Goal: Task Accomplishment & Management: Use online tool/utility

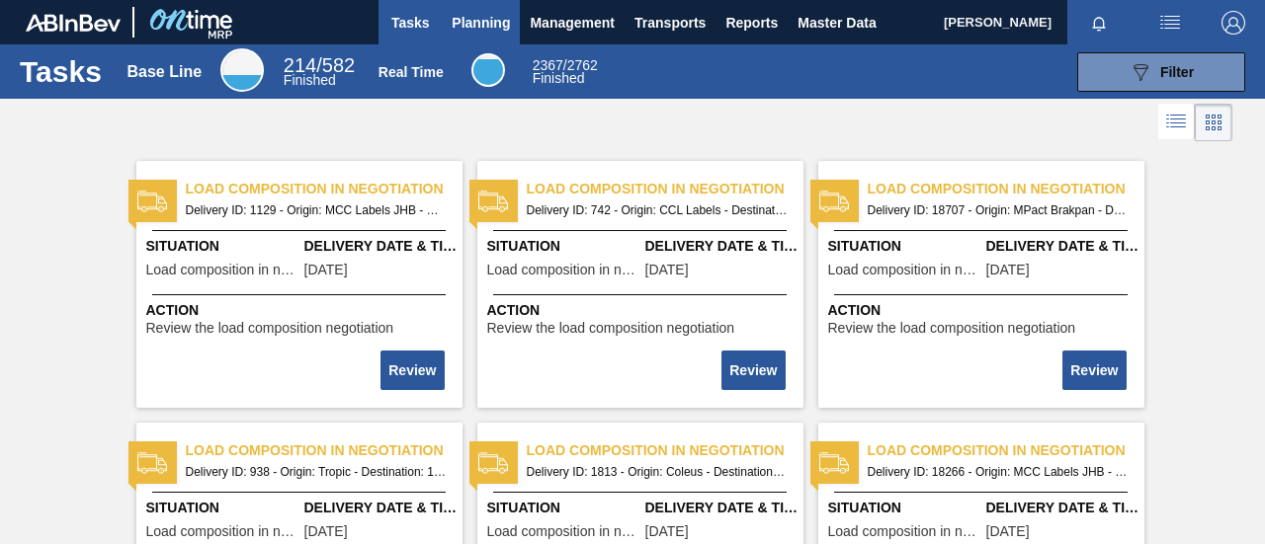
click at [470, 21] on span "Planning" at bounding box center [481, 23] width 58 height 24
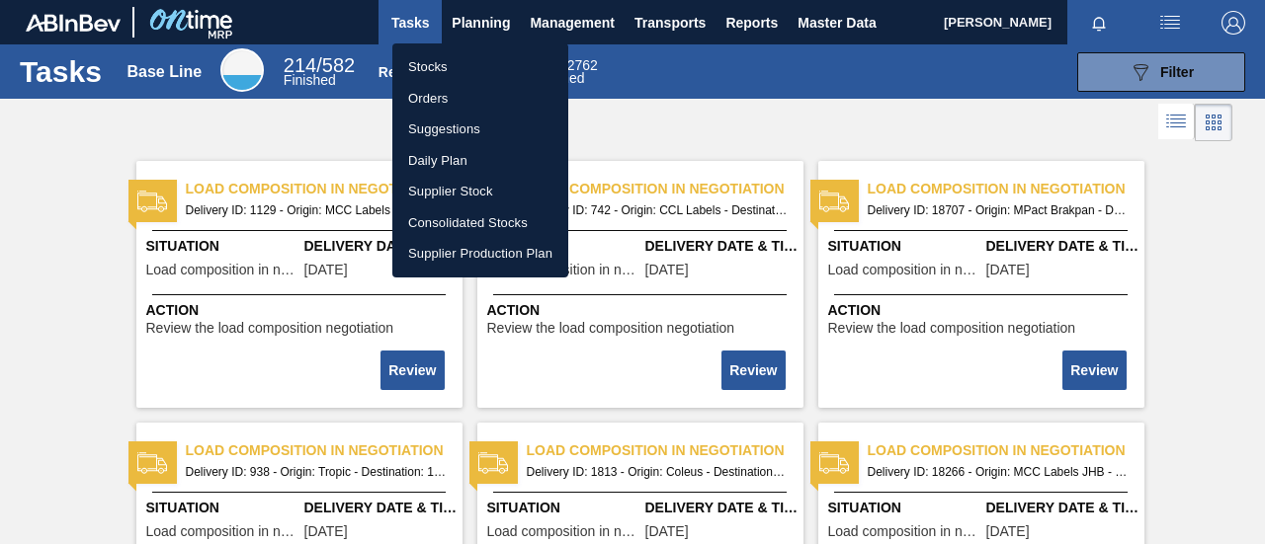
click at [459, 97] on li "Orders" at bounding box center [480, 99] width 176 height 32
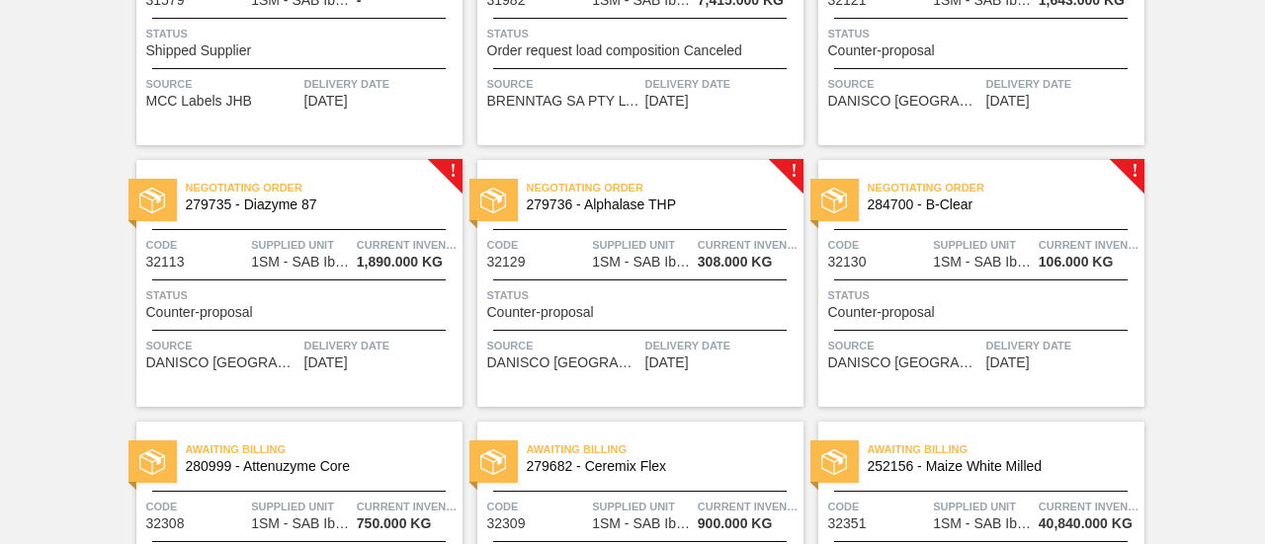
scroll to position [296, 0]
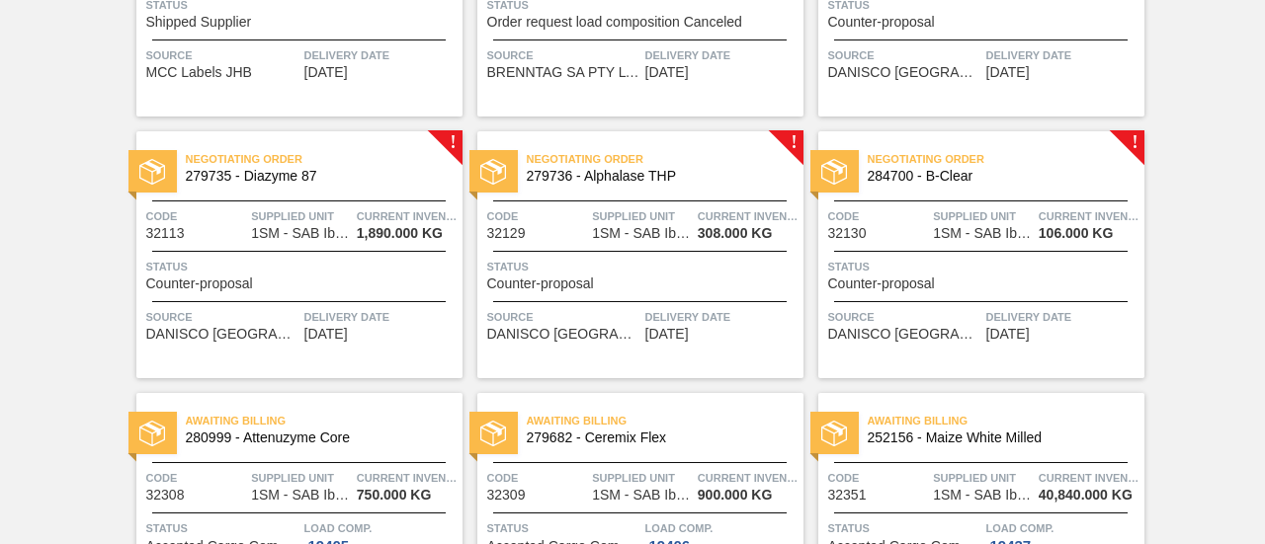
click at [242, 278] on span "Counter-proposal" at bounding box center [199, 284] width 107 height 15
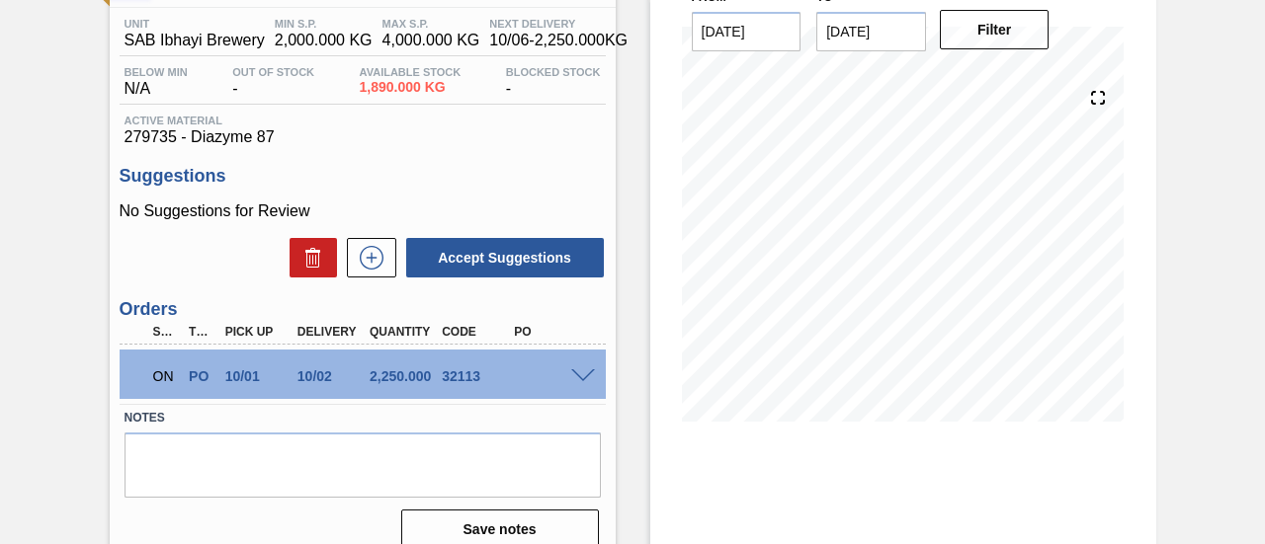
scroll to position [198, 0]
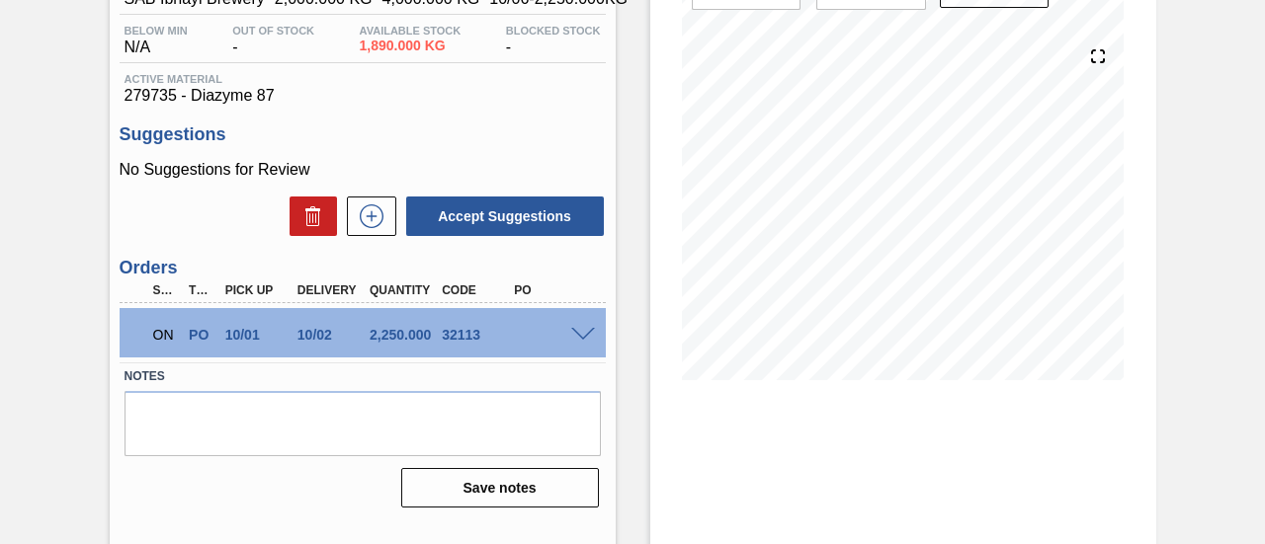
click at [574, 337] on span at bounding box center [583, 335] width 24 height 15
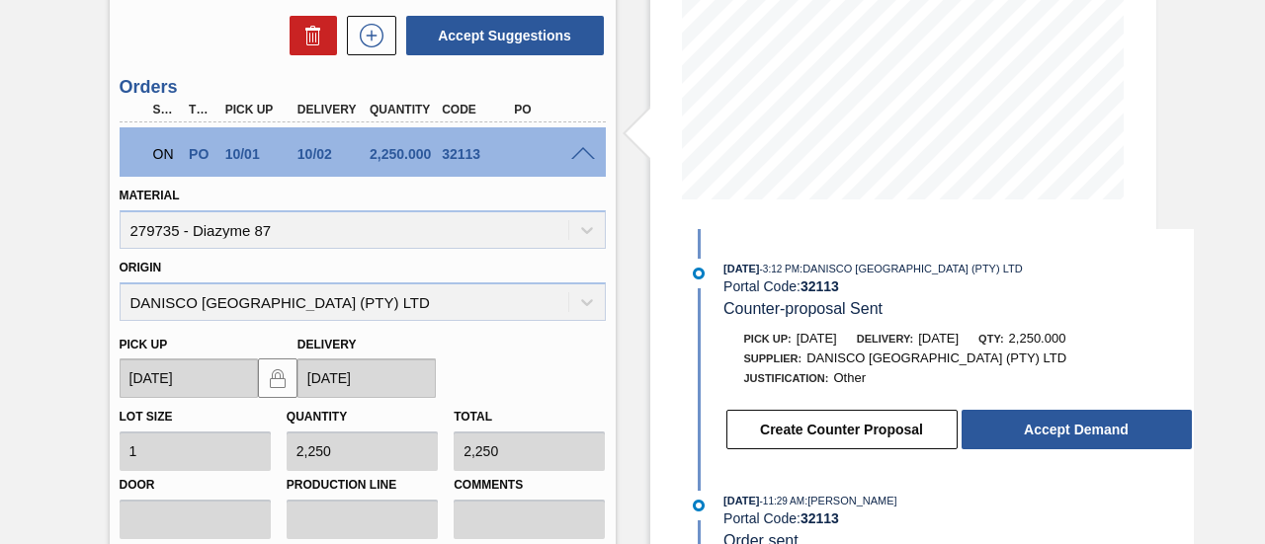
scroll to position [395, 0]
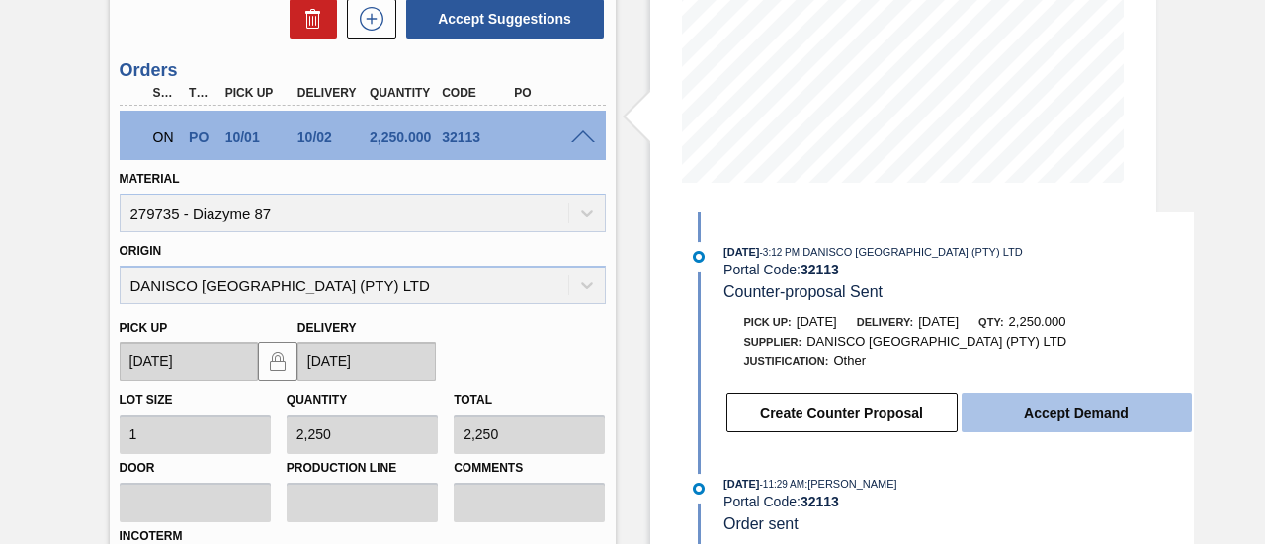
click at [1085, 407] on button "Accept Demand" at bounding box center [1076, 413] width 230 height 40
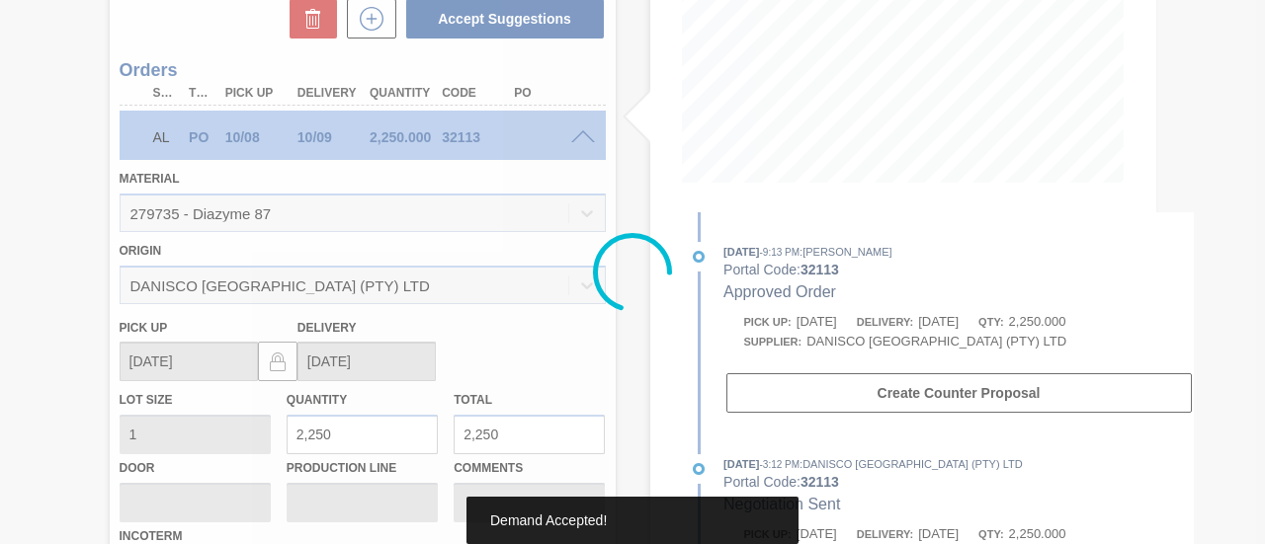
type up32113 "[DATE]"
type input "[DATE]"
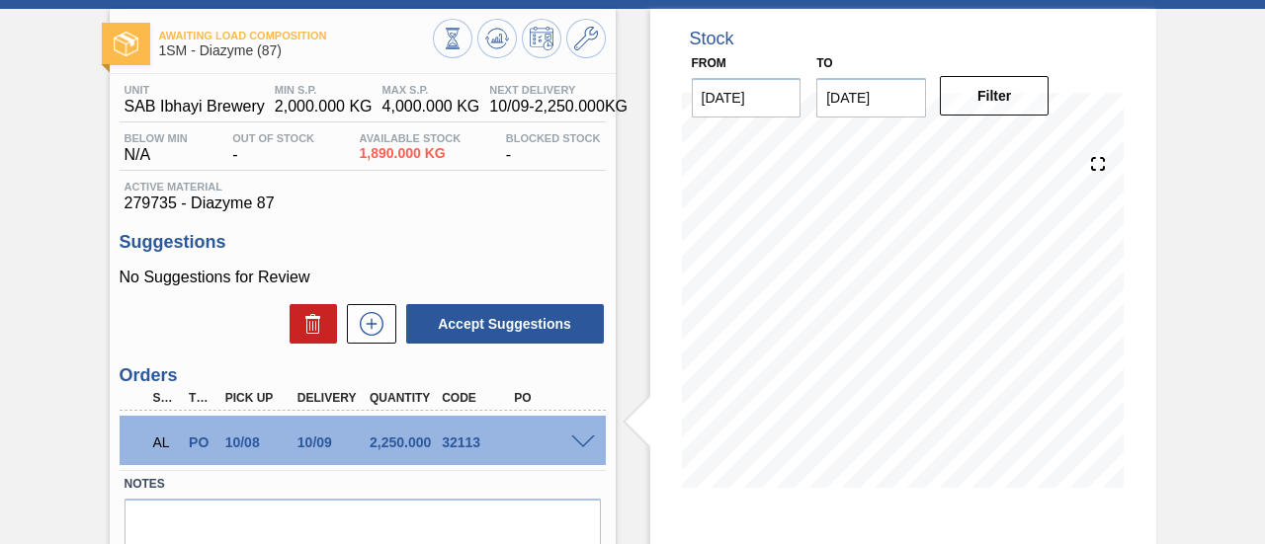
scroll to position [8, 0]
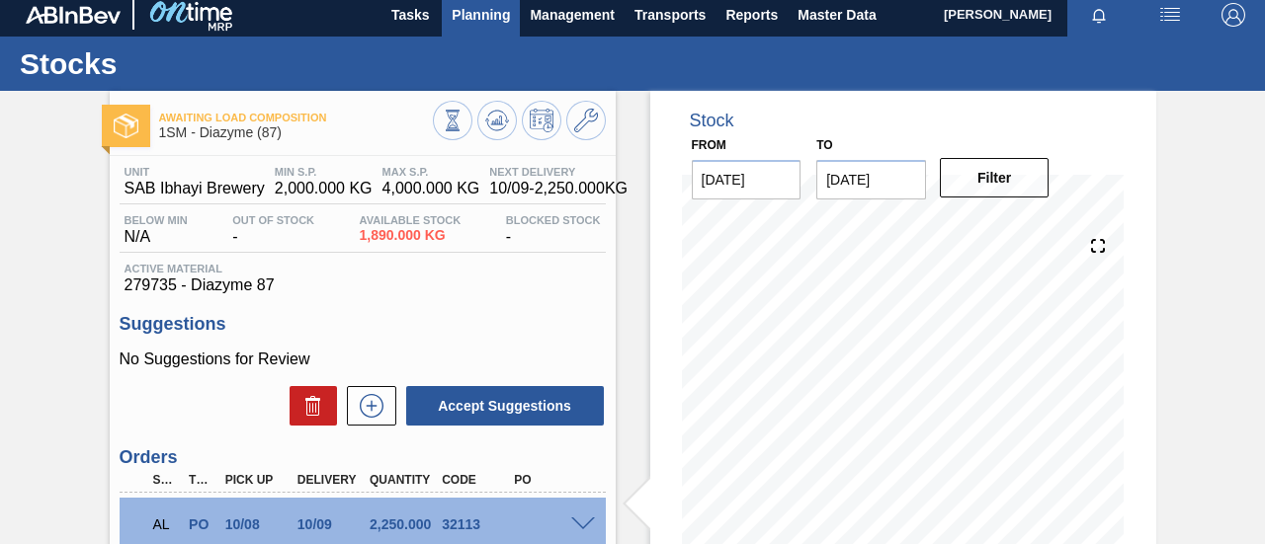
click at [496, 17] on span "Planning" at bounding box center [481, 15] width 58 height 24
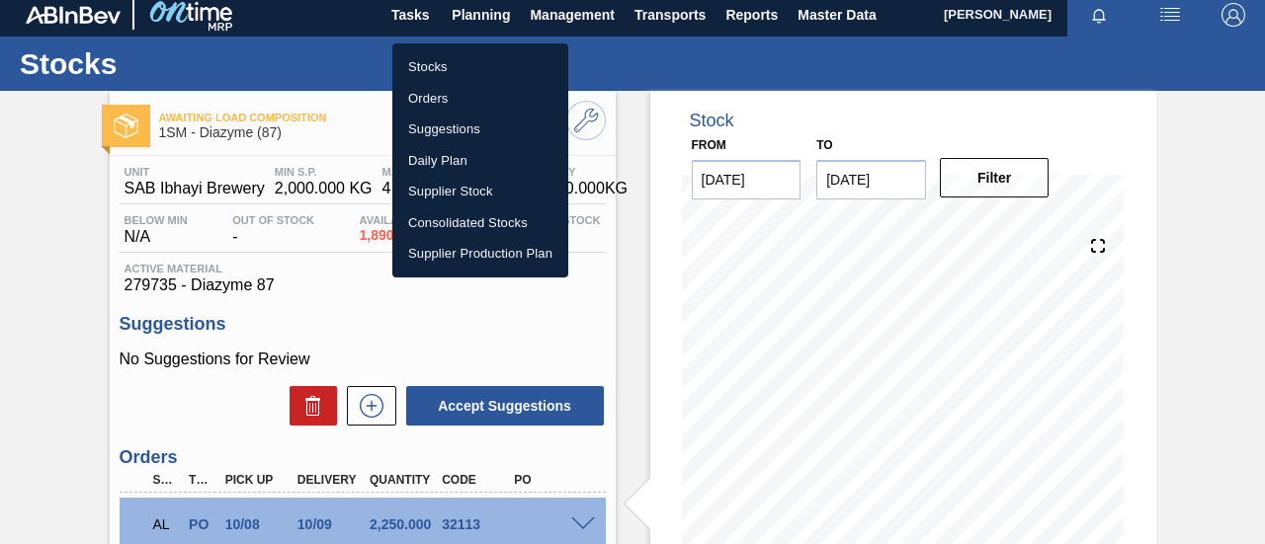
drag, startPoint x: 436, startPoint y: 92, endPoint x: 454, endPoint y: 100, distance: 19.5
click at [436, 92] on li "Orders" at bounding box center [480, 99] width 176 height 32
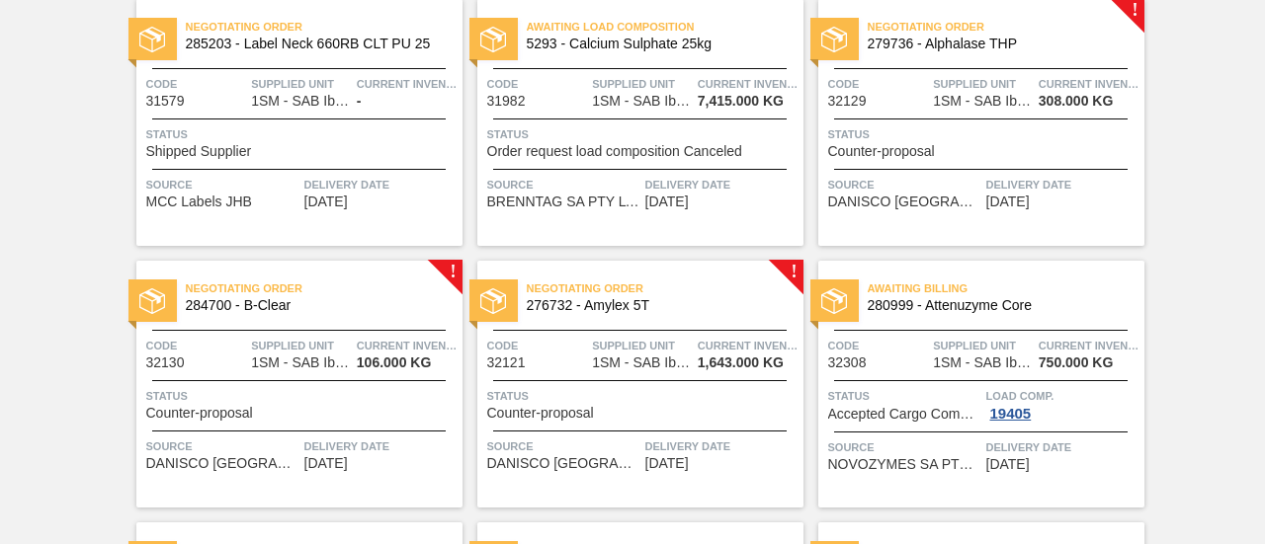
scroll to position [198, 0]
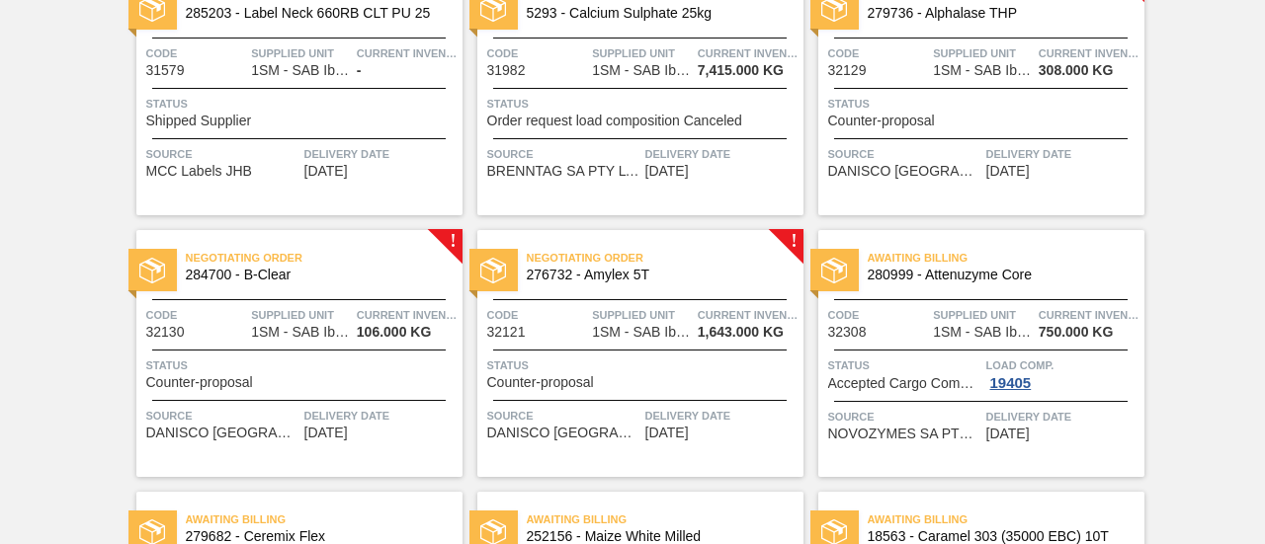
click at [250, 373] on span "Status" at bounding box center [301, 366] width 311 height 20
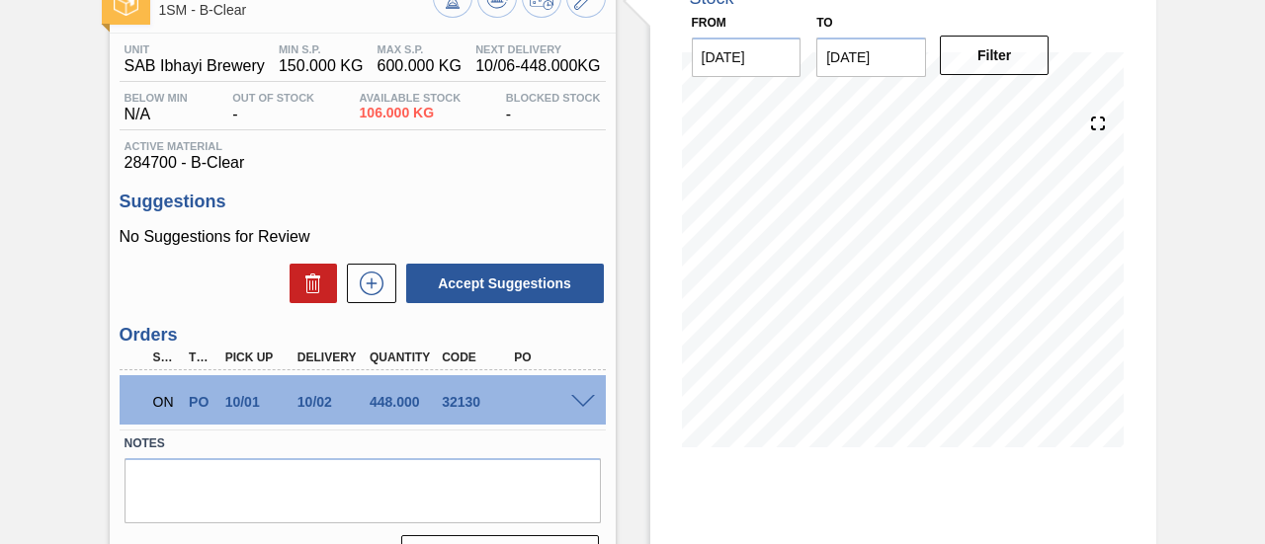
scroll to position [198, 0]
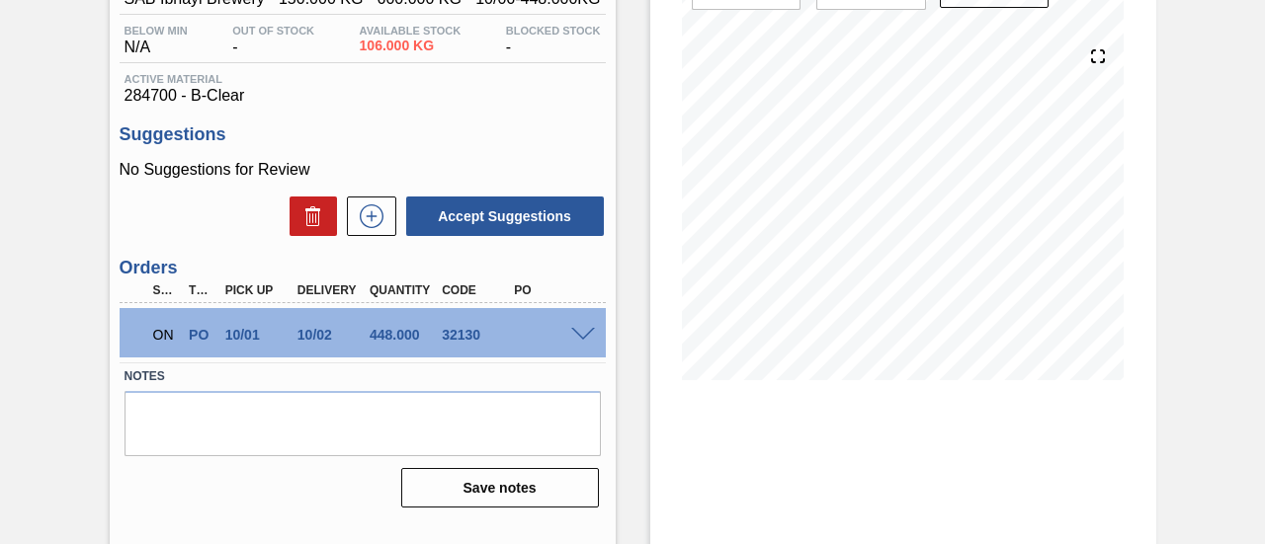
click at [575, 337] on span at bounding box center [583, 335] width 24 height 15
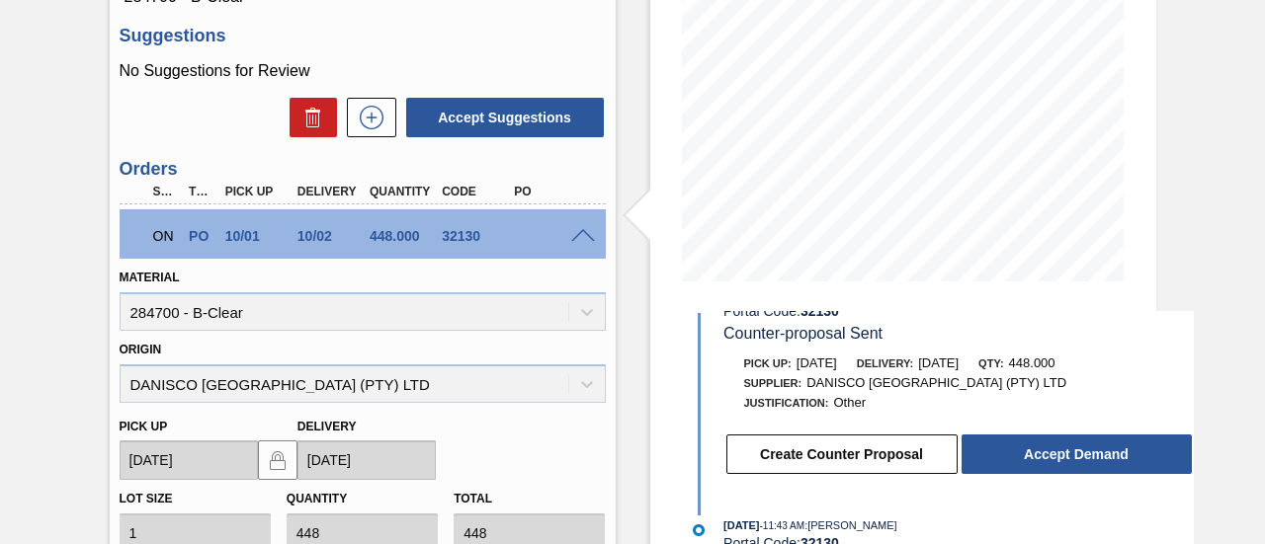
scroll to position [99, 0]
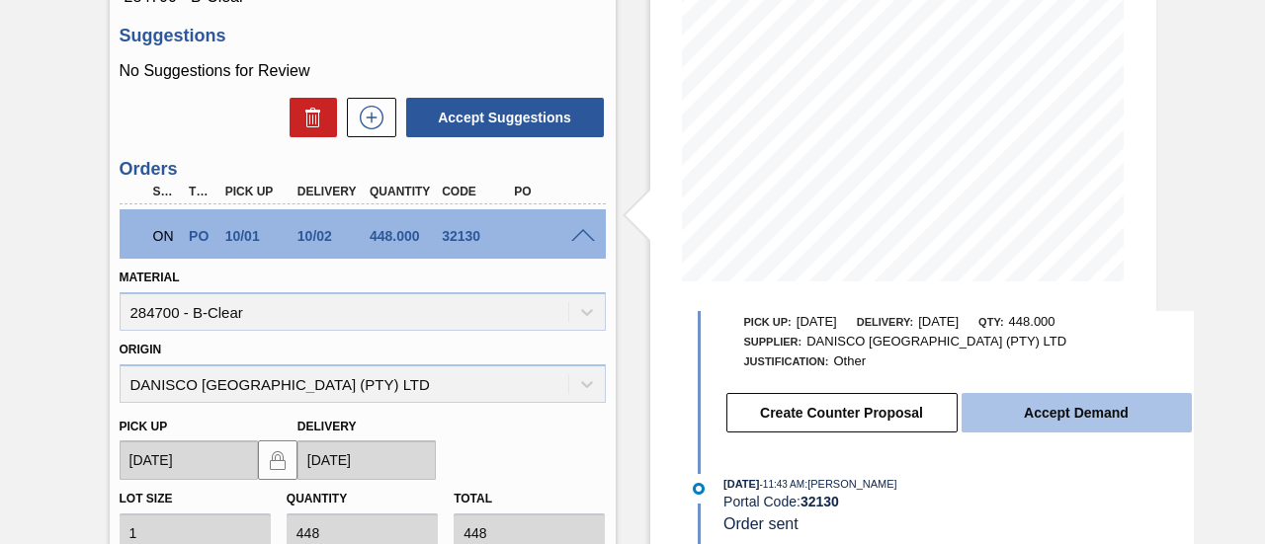
click at [1053, 408] on button "Accept Demand" at bounding box center [1076, 413] width 230 height 40
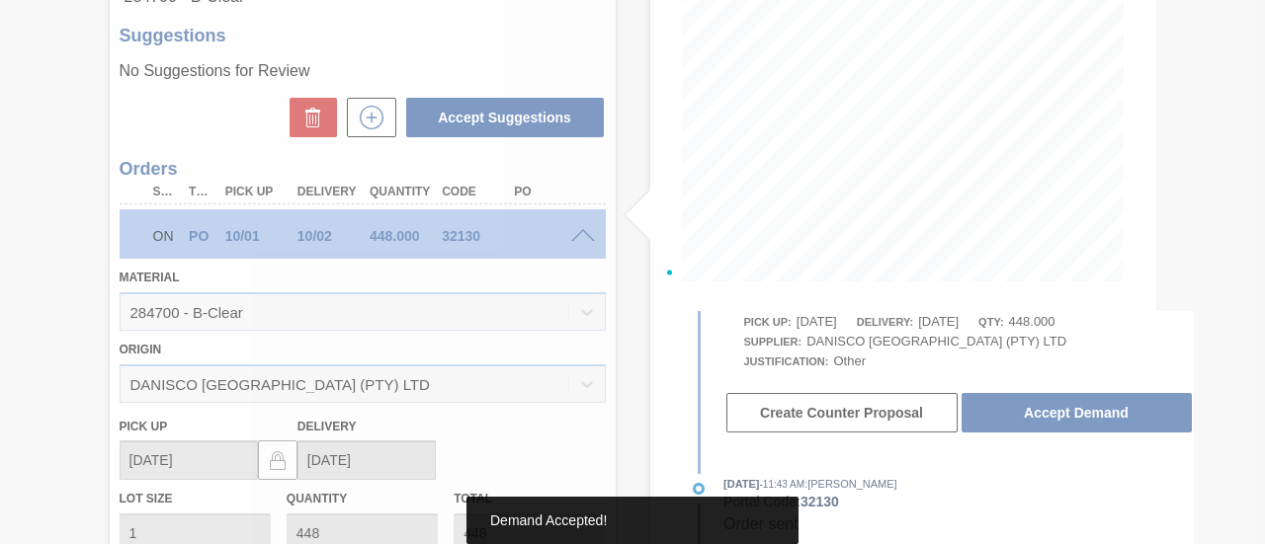
scroll to position [312, 0]
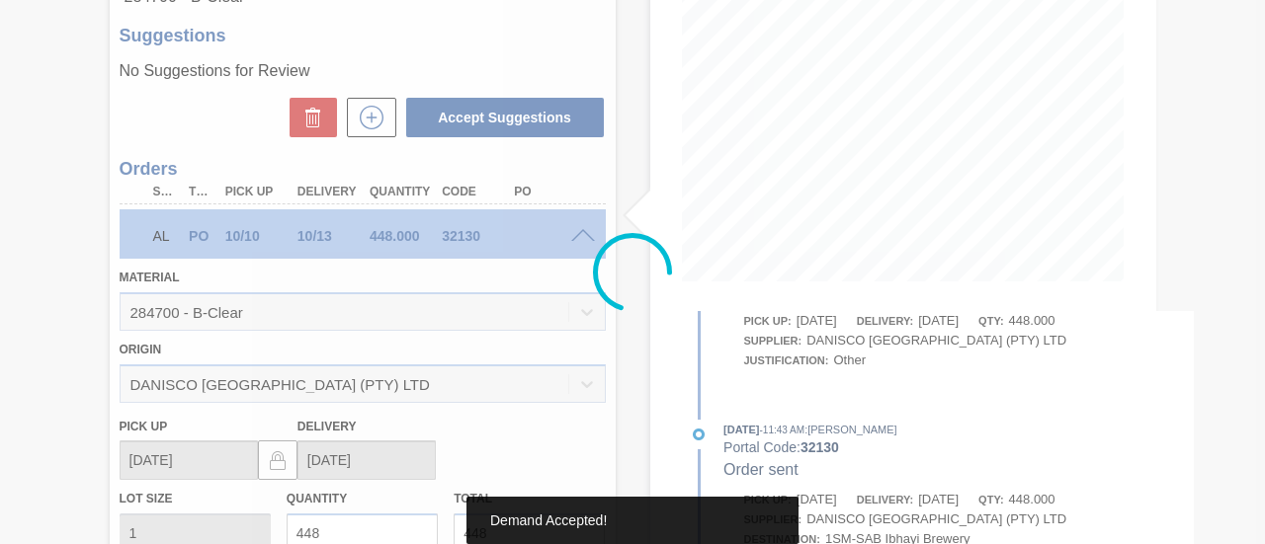
type up32130 "[DATE]"
type input "[DATE]"
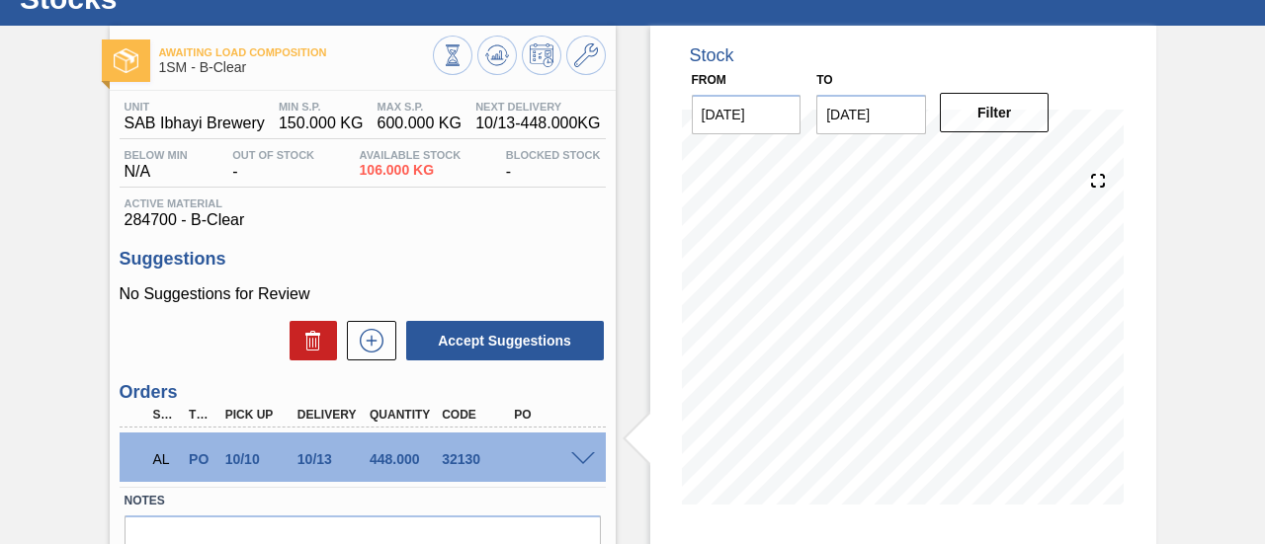
scroll to position [0, 0]
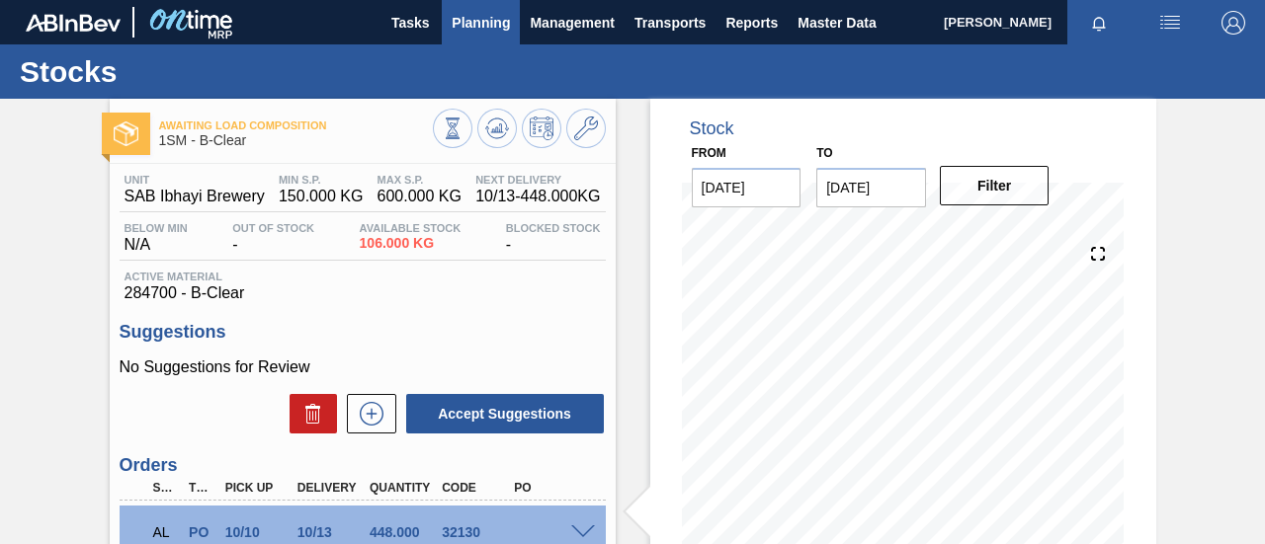
click at [489, 31] on span "Planning" at bounding box center [481, 23] width 58 height 24
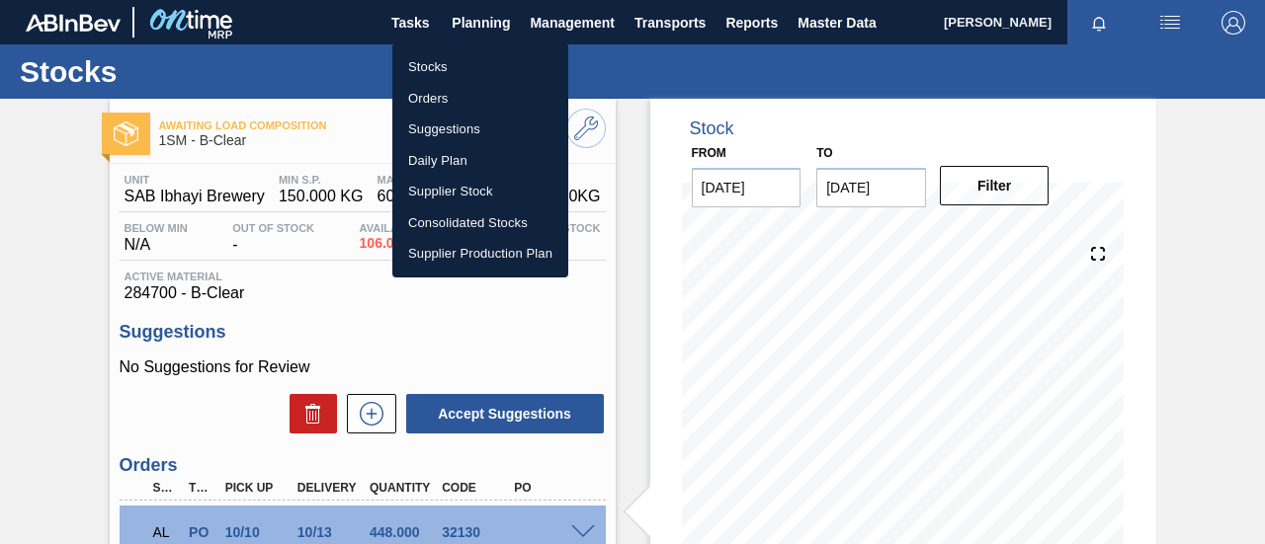
click at [427, 102] on li "Orders" at bounding box center [480, 99] width 176 height 32
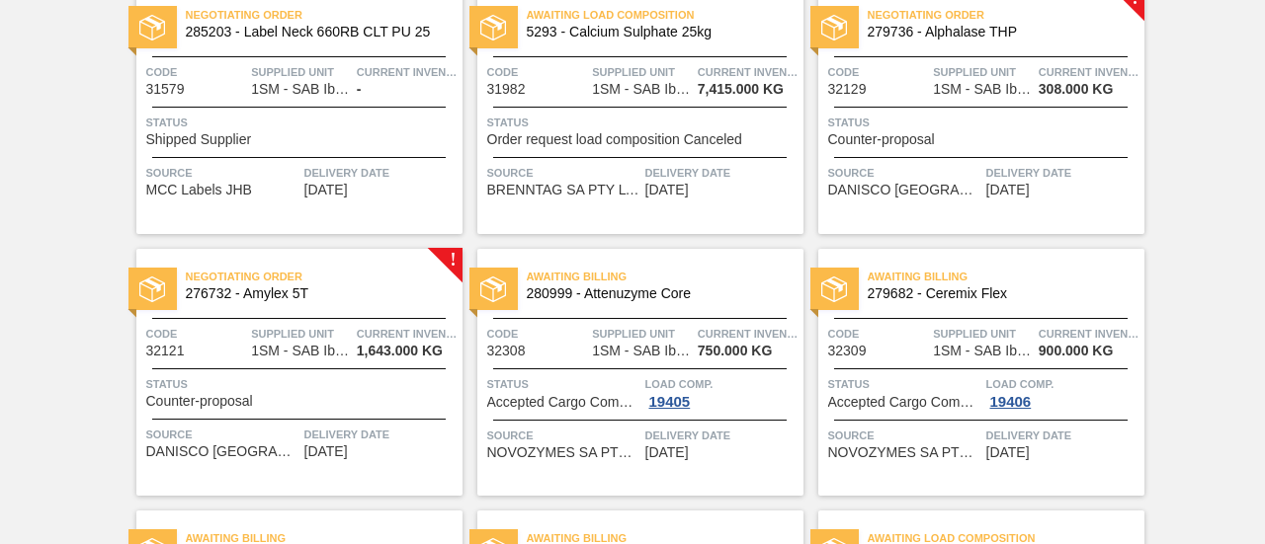
scroll to position [198, 0]
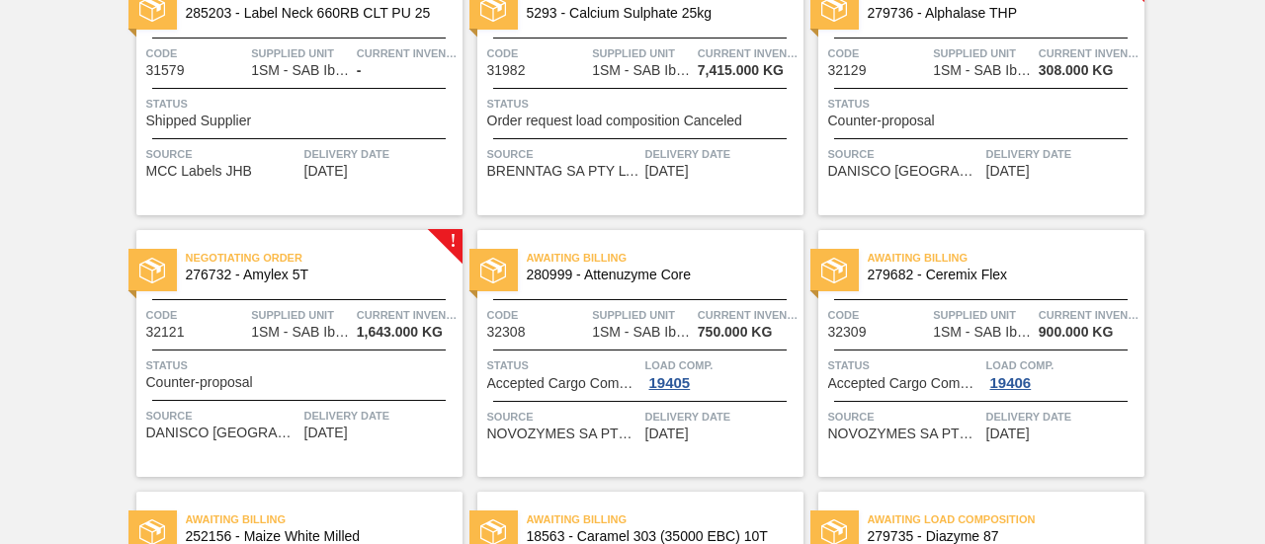
click at [985, 119] on div "Status Counter-proposal" at bounding box center [983, 111] width 311 height 35
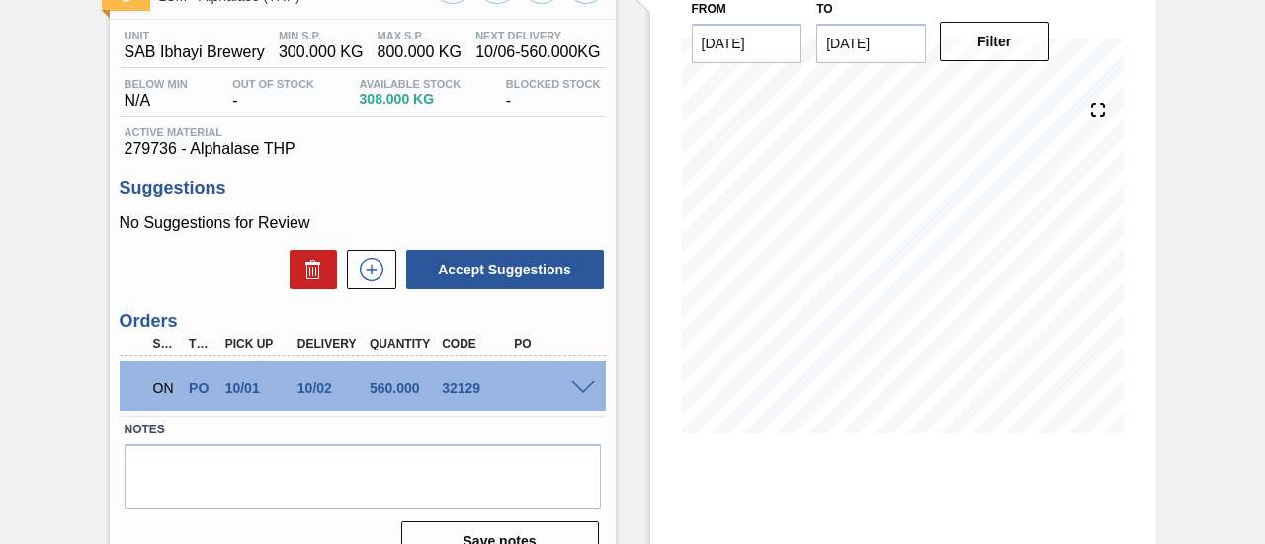
scroll to position [198, 0]
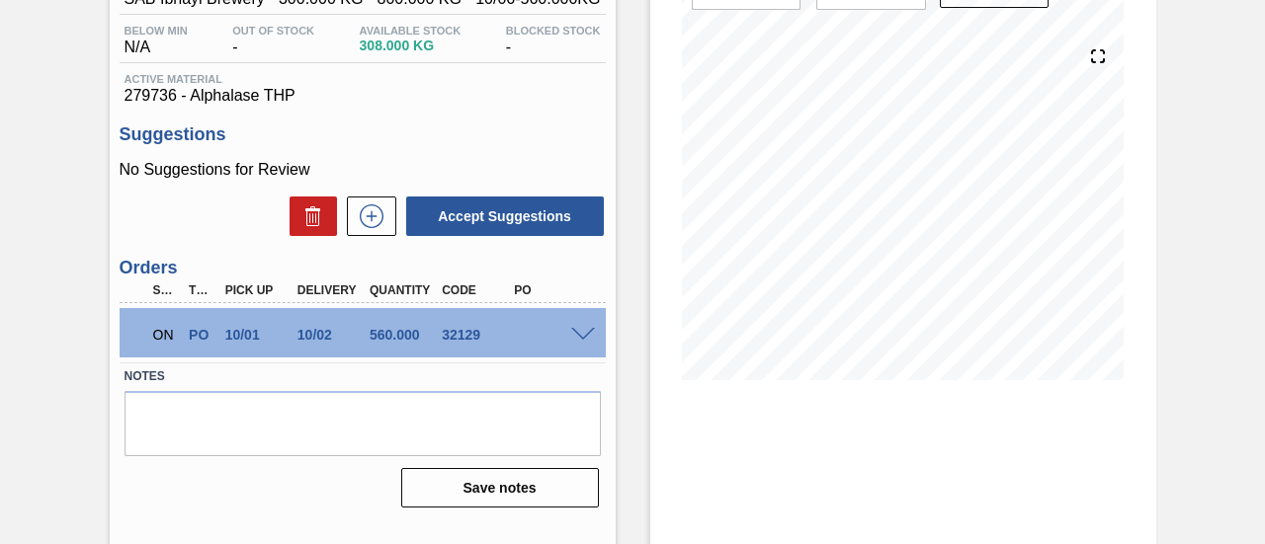
click at [582, 335] on span at bounding box center [583, 335] width 24 height 15
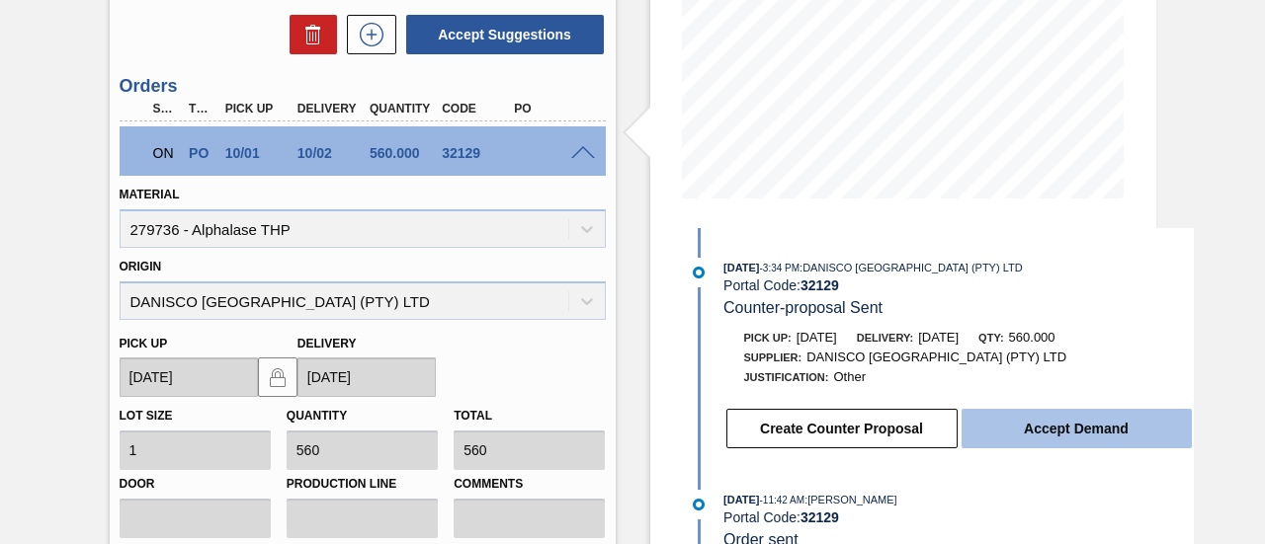
scroll to position [395, 0]
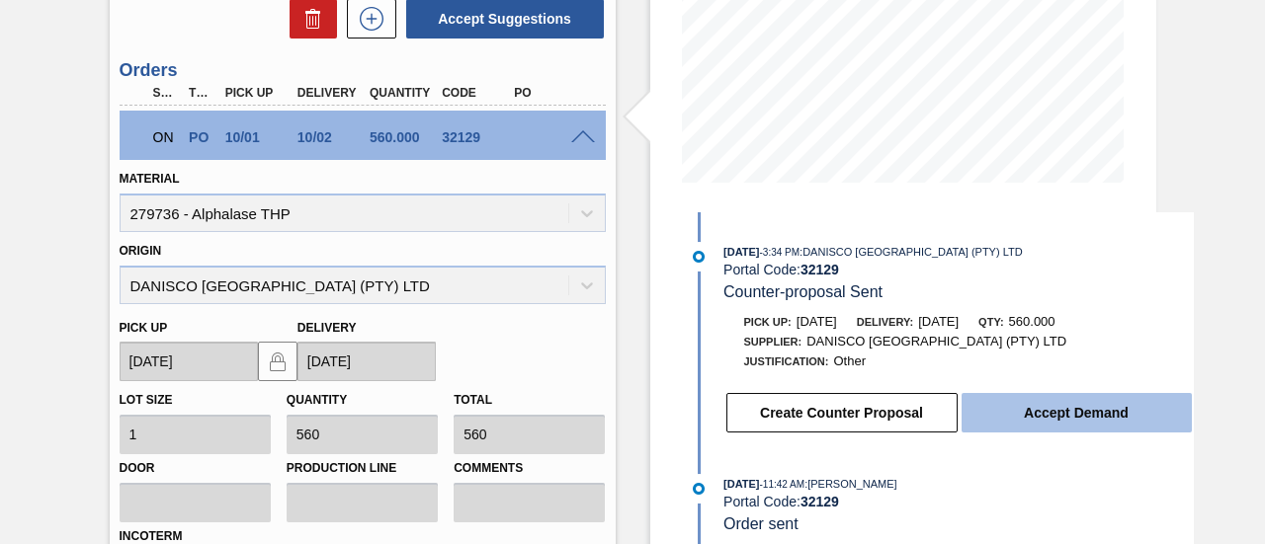
click at [1047, 397] on button "Accept Demand" at bounding box center [1076, 413] width 230 height 40
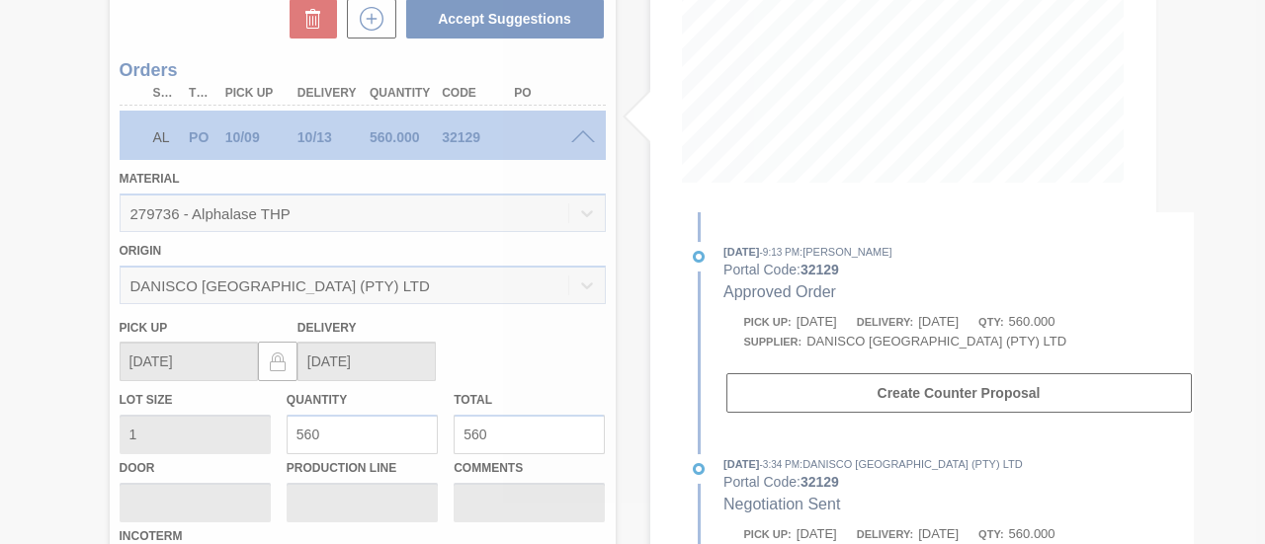
type up32129 "[DATE]"
type input "[DATE]"
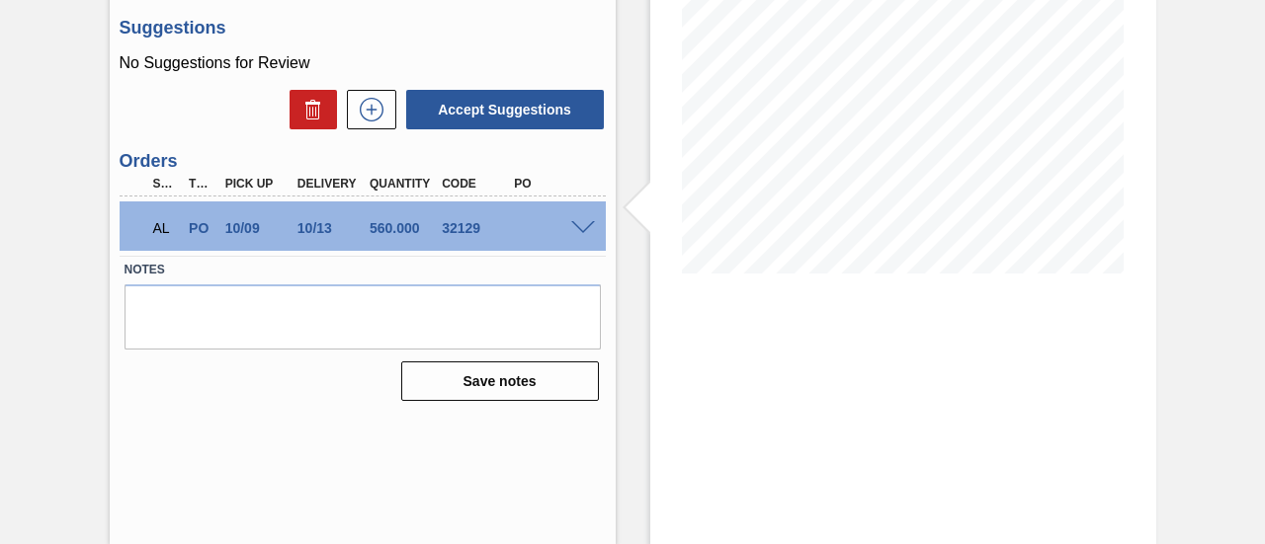
scroll to position [8, 0]
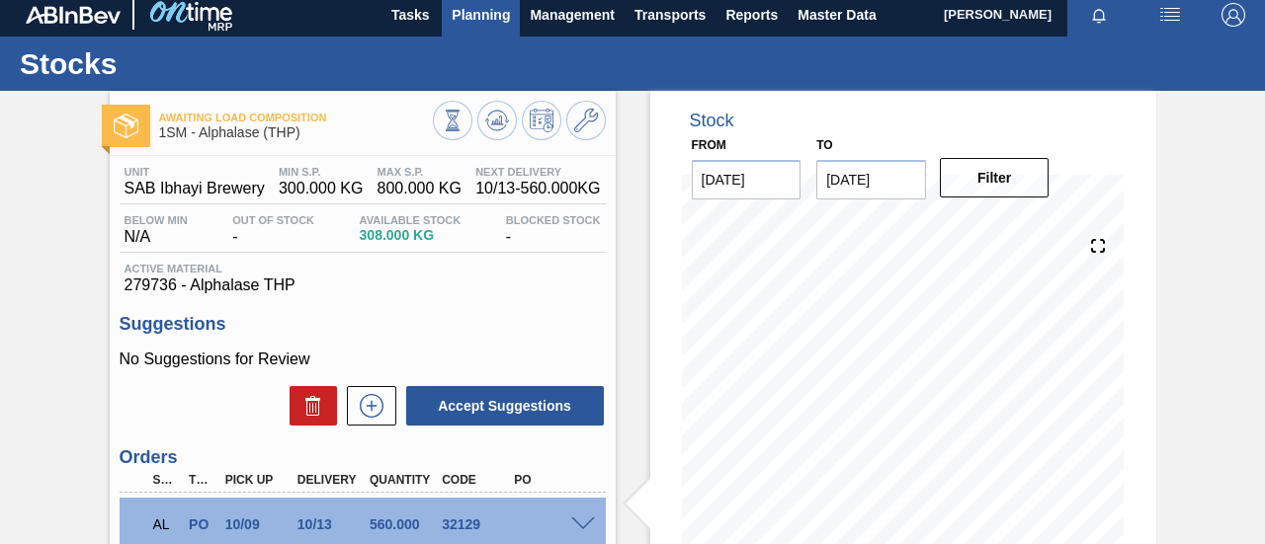
click at [490, 13] on span "Planning" at bounding box center [481, 15] width 58 height 24
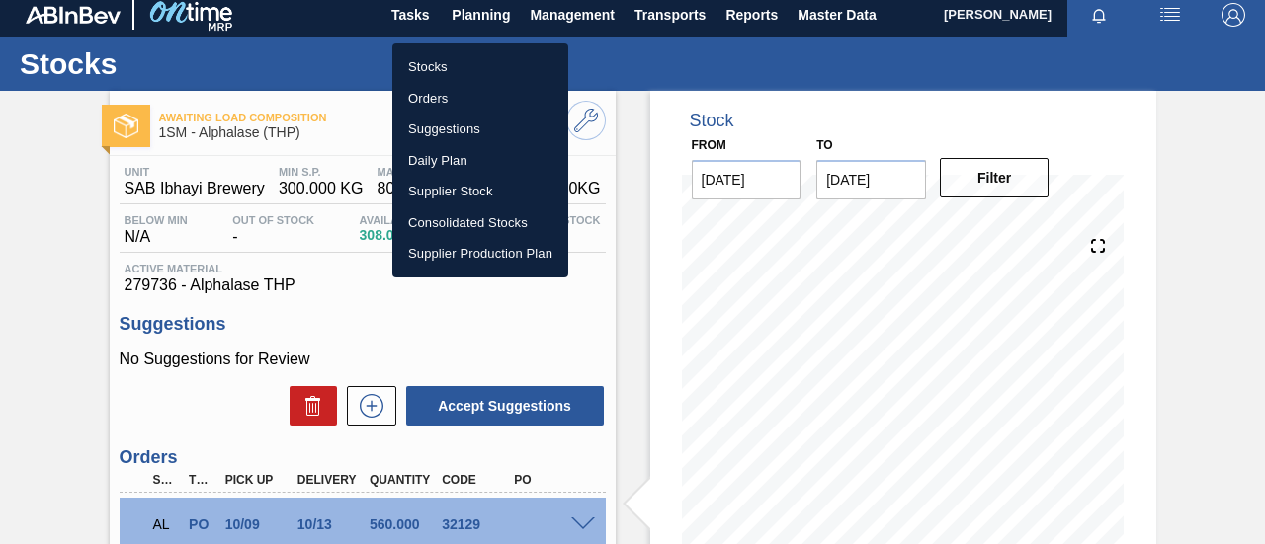
click at [444, 105] on li "Orders" at bounding box center [480, 99] width 176 height 32
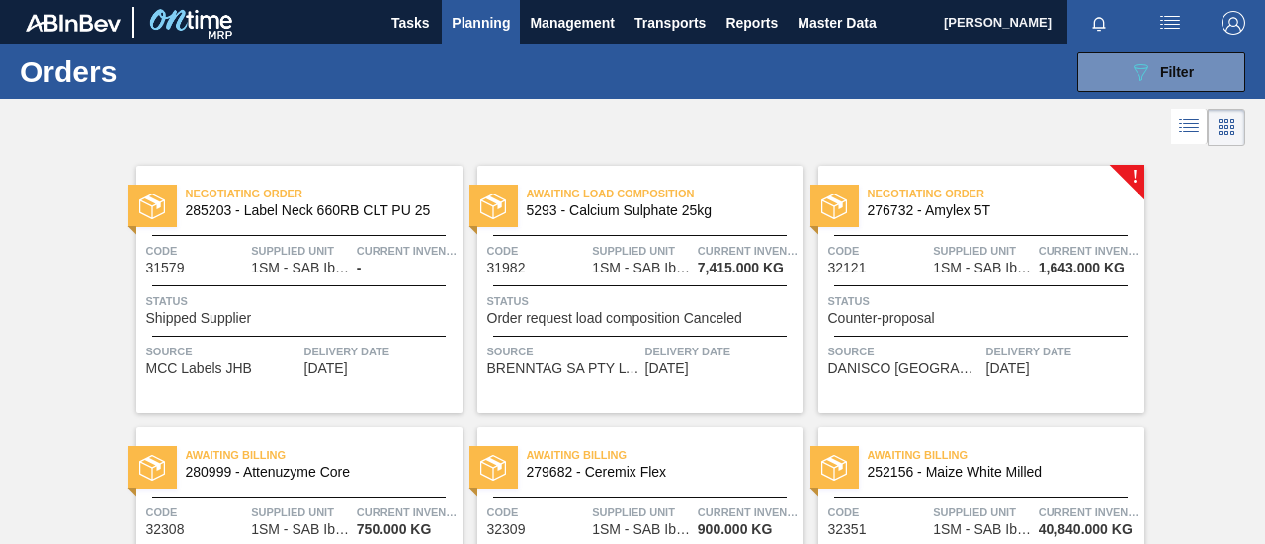
click at [982, 321] on div "Status Counter-proposal" at bounding box center [983, 308] width 311 height 35
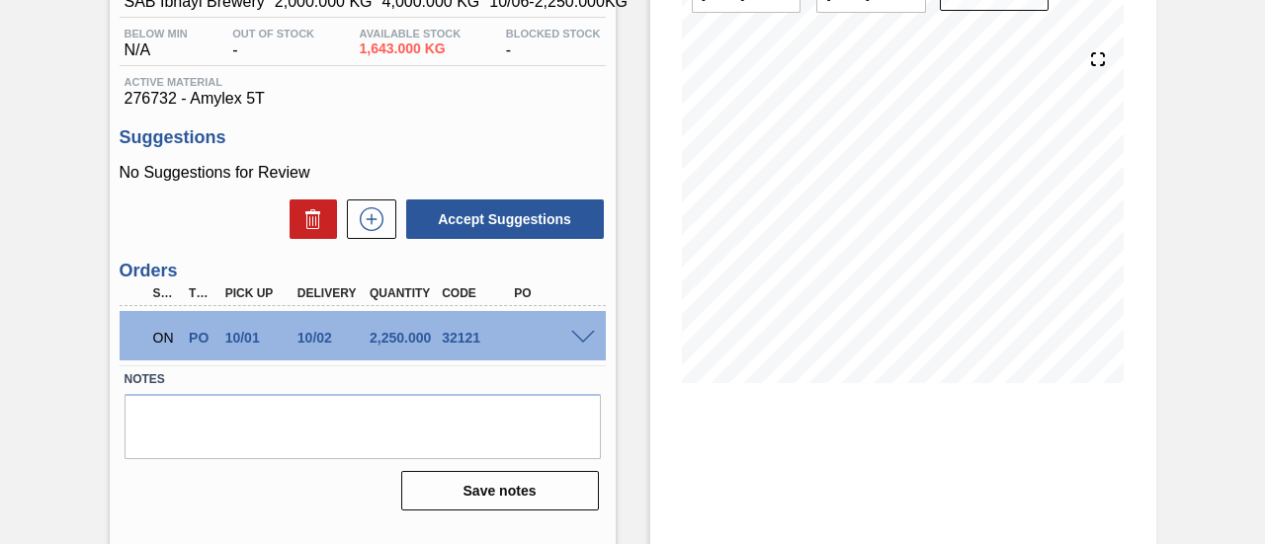
scroll to position [198, 0]
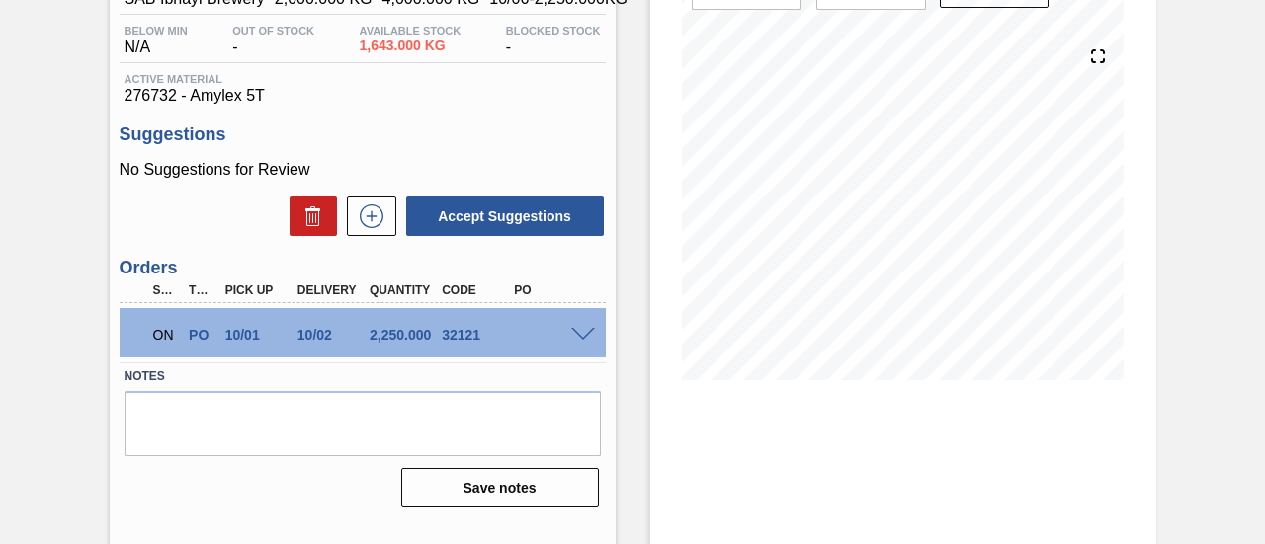
click at [578, 346] on div "ON PO 10/01 10/02 2,250.000 32121" at bounding box center [363, 332] width 486 height 49
click at [578, 340] on span at bounding box center [583, 335] width 24 height 15
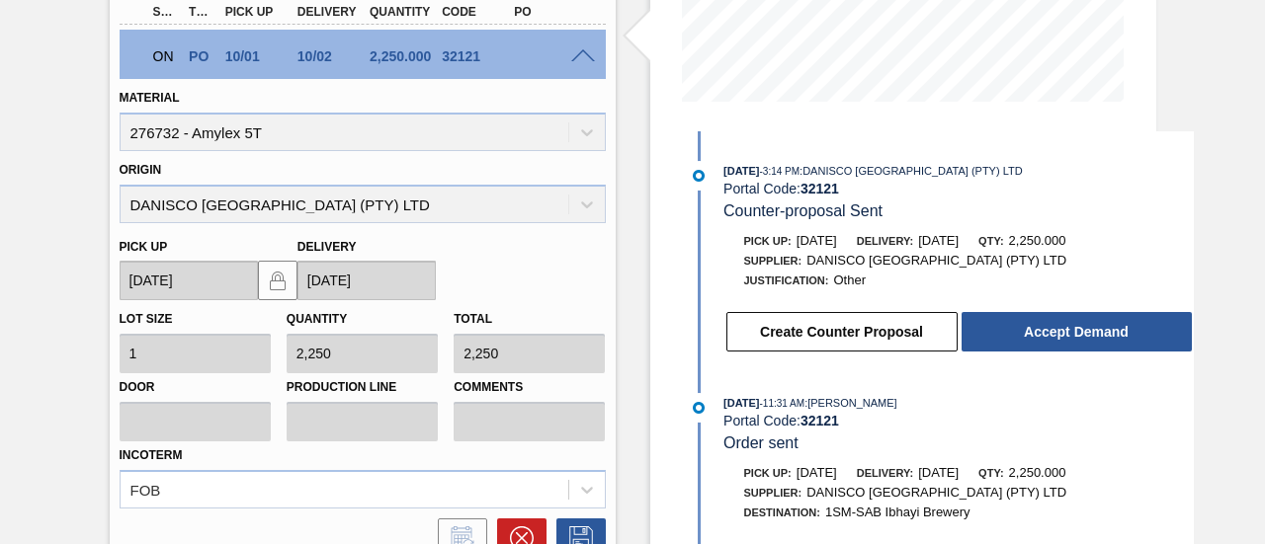
scroll to position [494, 0]
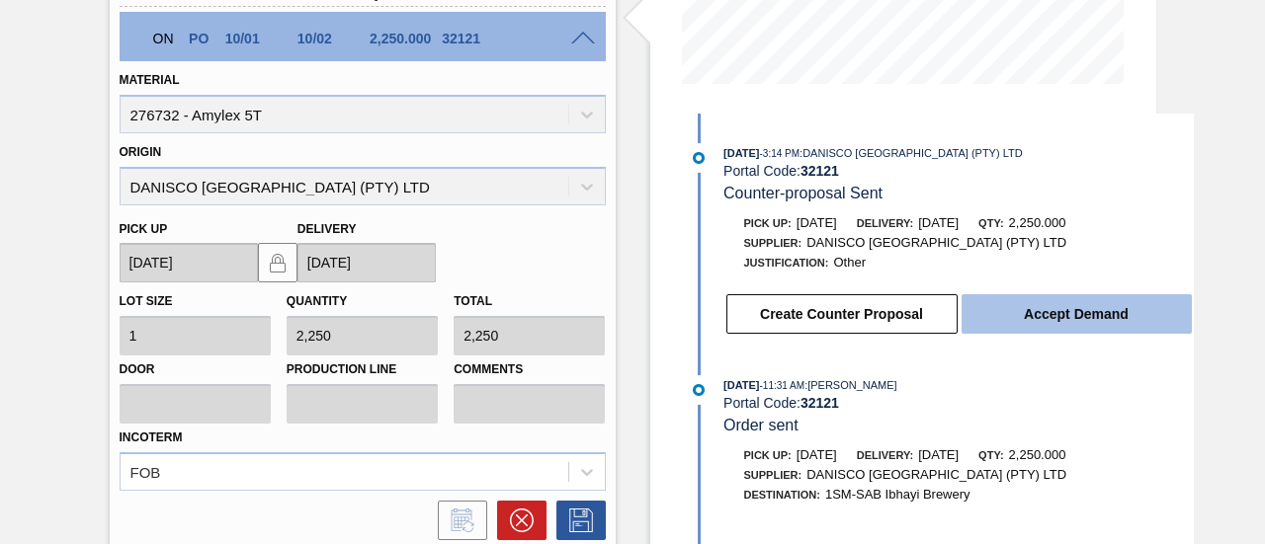
click at [1016, 323] on button "Accept Demand" at bounding box center [1076, 314] width 230 height 40
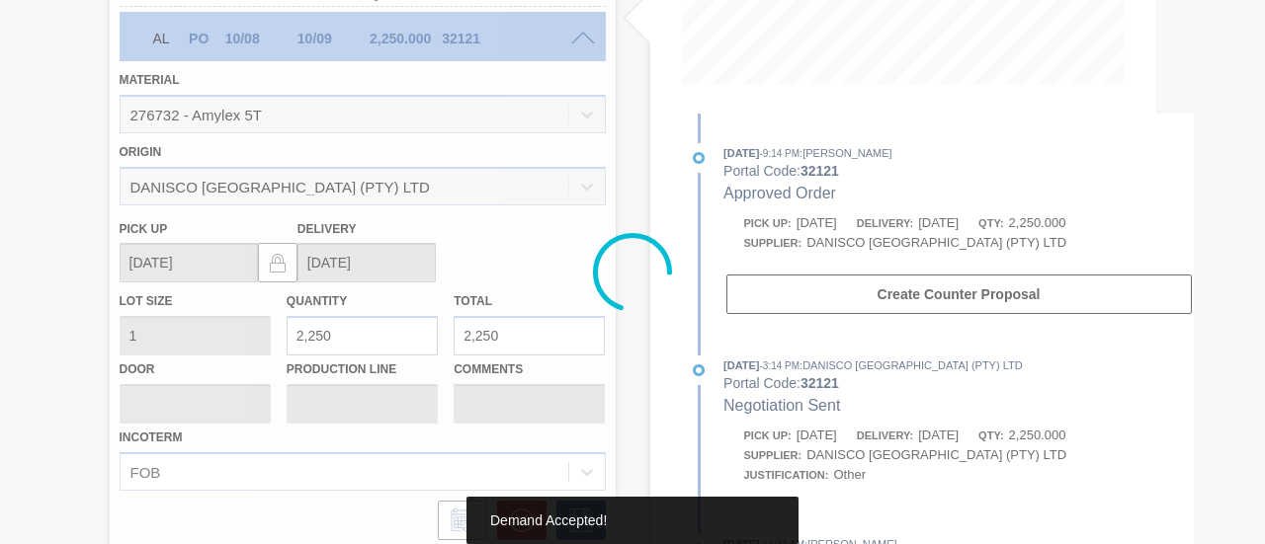
type up32121 "[DATE]"
type input "[DATE]"
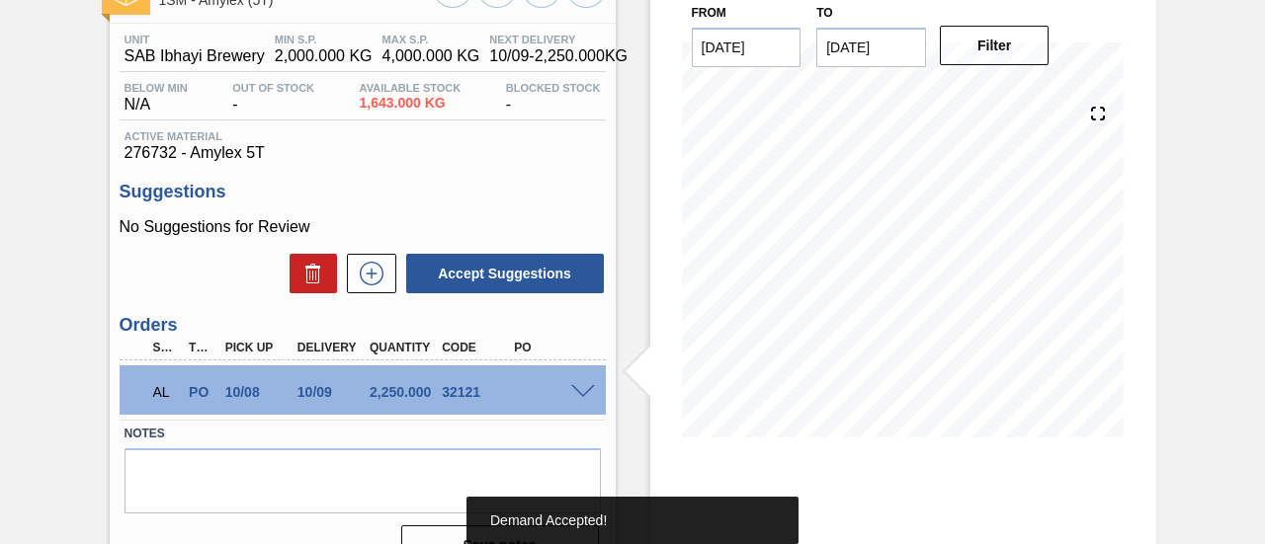
scroll to position [0, 0]
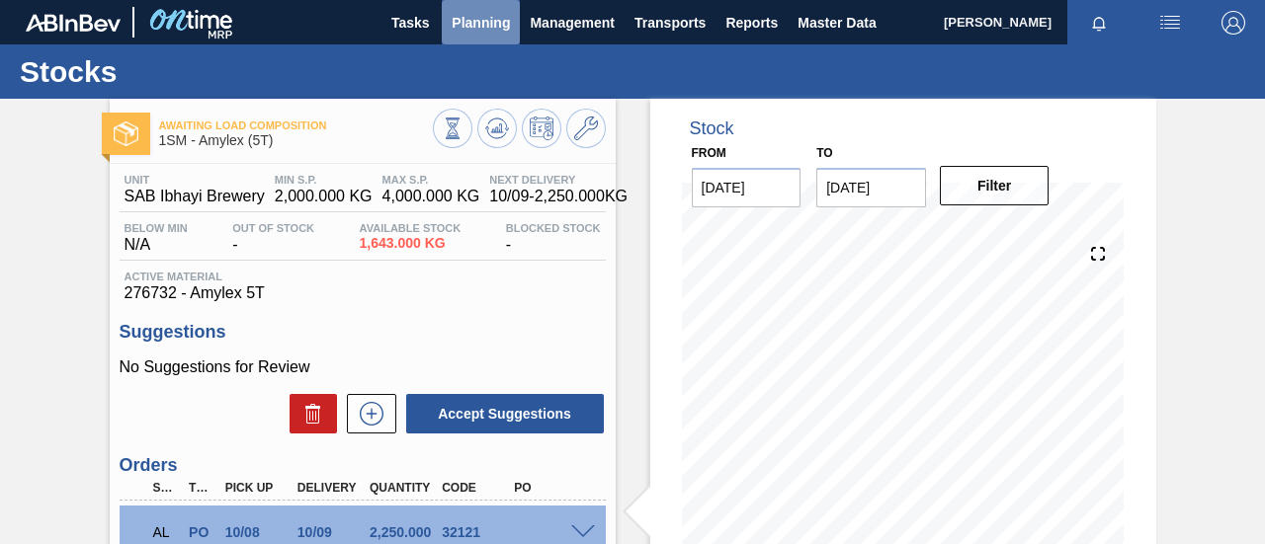
click at [460, 17] on span "Planning" at bounding box center [481, 23] width 58 height 24
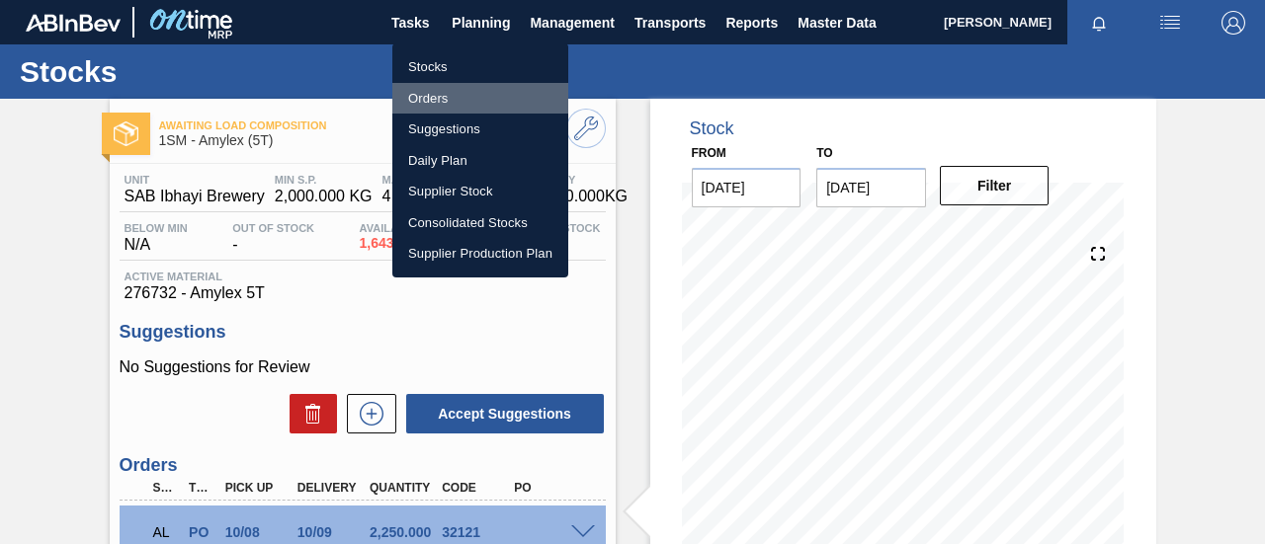
click at [450, 93] on li "Orders" at bounding box center [480, 99] width 176 height 32
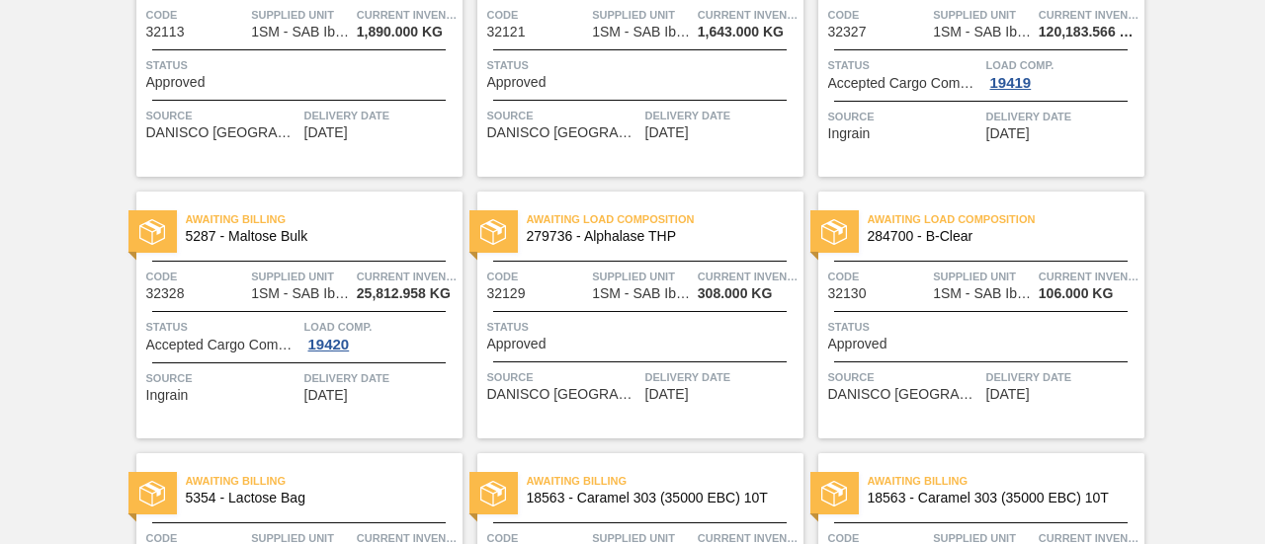
scroll to position [790, 0]
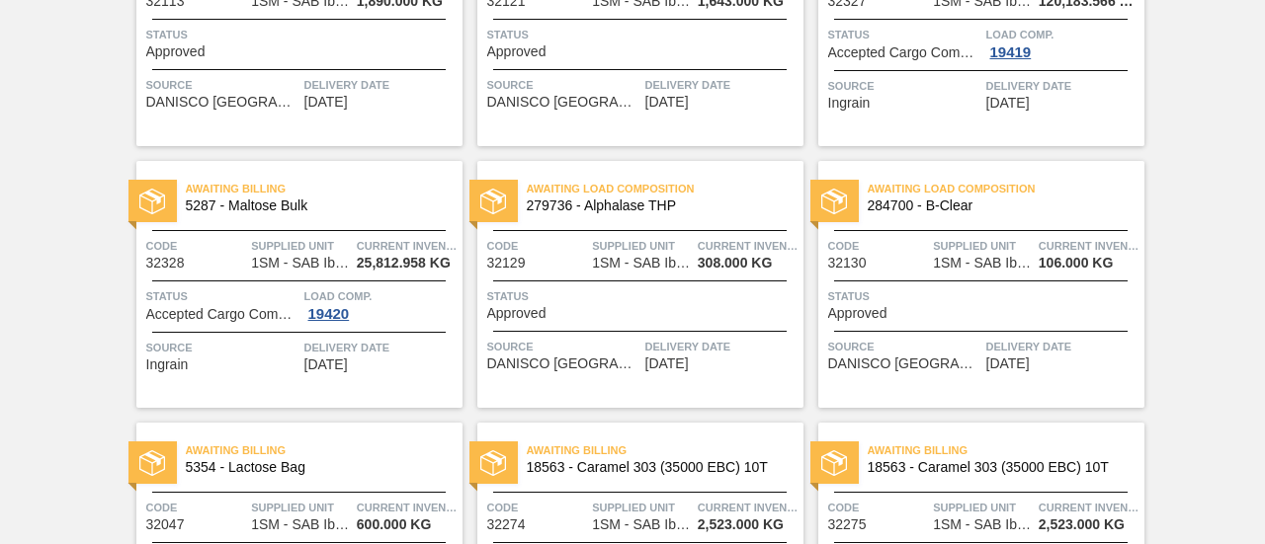
click at [595, 327] on div "Awaiting Load Composition 279736 - Alphalase THP Code 32129 Supplied Unit 1SM -…" at bounding box center [640, 284] width 326 height 247
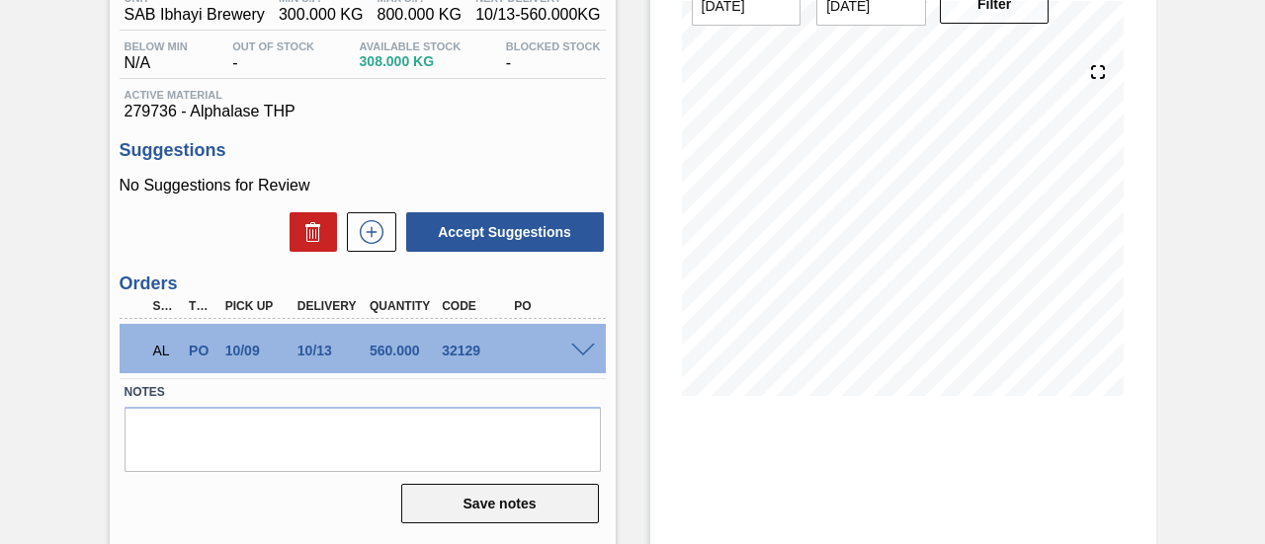
scroll to position [304, 0]
